Goal: Task Accomplishment & Management: Manage account settings

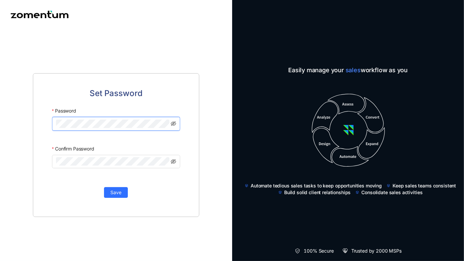
click at [0, 260] on com-1password-button at bounding box center [0, 261] width 0 height 0
click at [114, 41] on div "Set Password Password Confirm Password Save" at bounding box center [116, 145] width 232 height 232
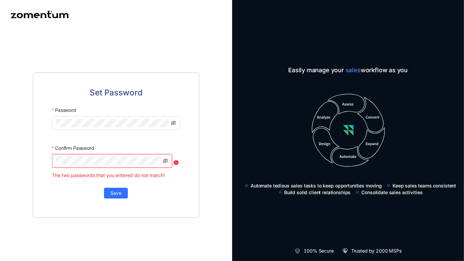
click at [42, 158] on div "Set Password Password Confirm Password The two passwords that you entered do no…" at bounding box center [116, 144] width 166 height 145
click at [133, 124] on span at bounding box center [116, 122] width 128 height 13
drag, startPoint x: 111, startPoint y: 128, endPoint x: 46, endPoint y: 163, distance: 74.1
click at [48, 163] on div "Set Password Password Confirm Password The two passwords that you entered do no…" at bounding box center [116, 144] width 166 height 145
click at [164, 160] on icon "eye-invisible" at bounding box center [165, 161] width 5 height 5
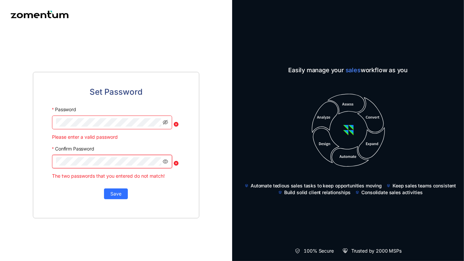
click at [0, 164] on div "Set Password Password Please enter a valid password Confirm Password The two pa…" at bounding box center [116, 145] width 232 height 232
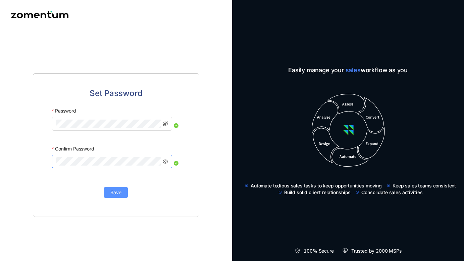
click at [118, 190] on span "Save" at bounding box center [115, 191] width 11 height 7
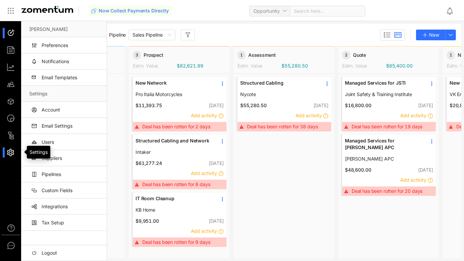
click at [11, 155] on div at bounding box center [14, 152] width 14 height 10
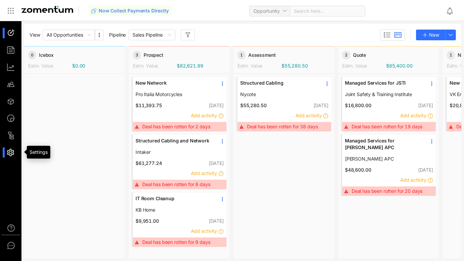
click at [11, 155] on div at bounding box center [14, 152] width 14 height 10
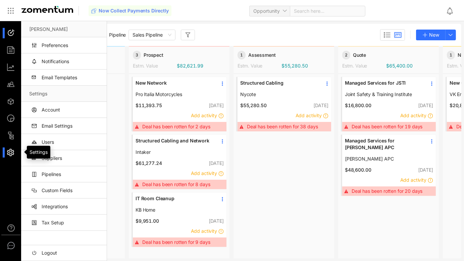
click at [11, 155] on div at bounding box center [14, 152] width 14 height 10
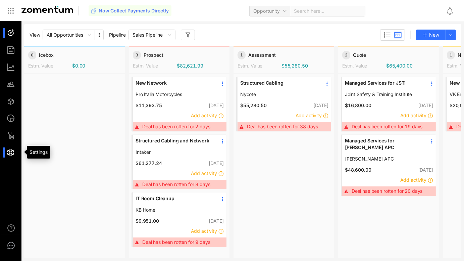
click at [11, 155] on div at bounding box center [14, 152] width 14 height 10
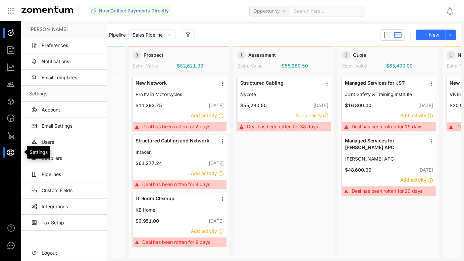
click at [11, 155] on div at bounding box center [14, 152] width 14 height 10
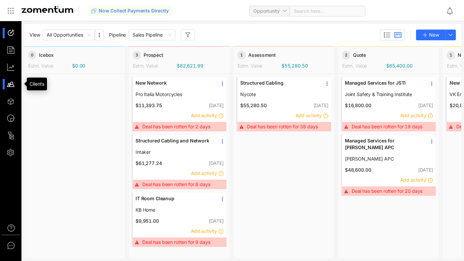
click at [16, 82] on div at bounding box center [14, 84] width 14 height 10
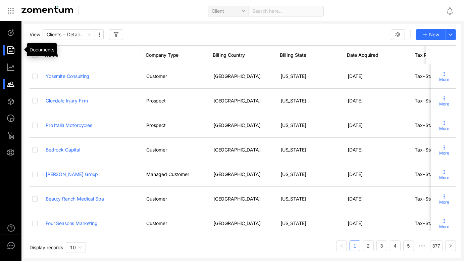
click at [8, 50] on div at bounding box center [14, 50] width 14 height 10
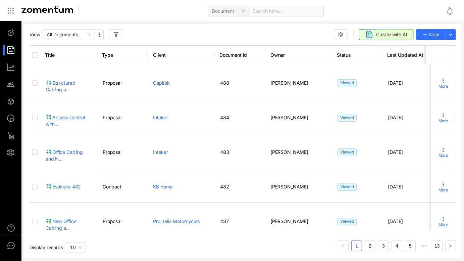
click at [14, 90] on ul at bounding box center [11, 92] width 22 height 143
click at [14, 88] on div at bounding box center [14, 84] width 14 height 10
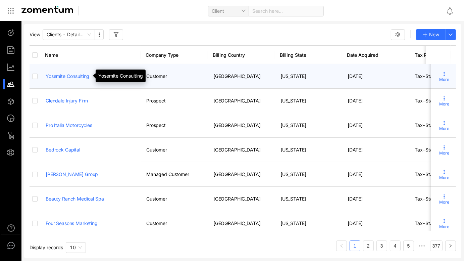
click at [86, 76] on link "Yosemite Consulting" at bounding box center [68, 76] width 44 height 6
